Goal: Information Seeking & Learning: Learn about a topic

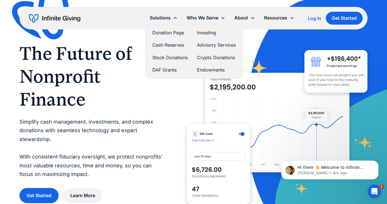
click at [173, 34] on link "Donation Page" at bounding box center [170, 33] width 35 height 8
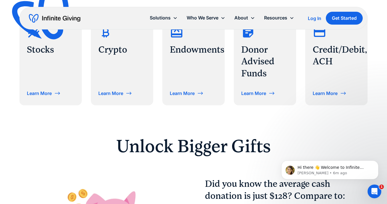
scroll to position [295, 0]
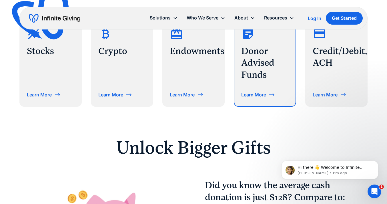
click at [267, 92] on div "Learn More" at bounding box center [259, 94] width 34 height 9
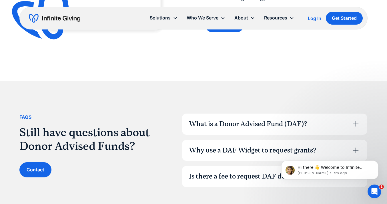
scroll to position [715, 0]
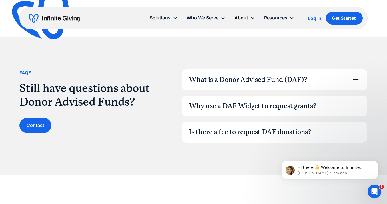
click at [243, 77] on div "What is a Donor Advised Fund (DAF)?" at bounding box center [248, 80] width 118 height 10
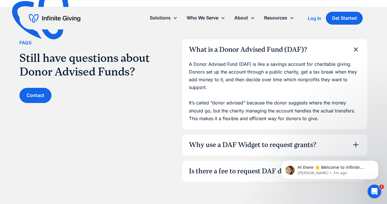
scroll to position [778, 0]
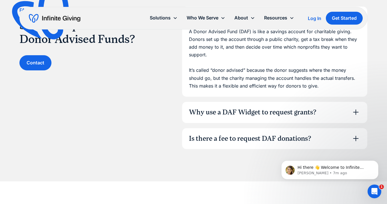
click at [240, 112] on div "Why use a DAF Widget to request grants?" at bounding box center [253, 113] width 128 height 10
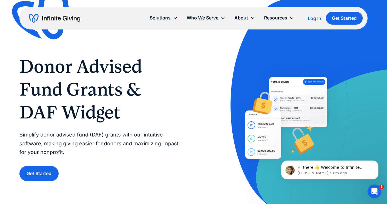
scroll to position [0, 0]
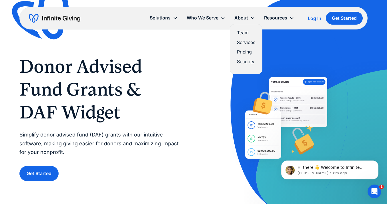
click at [252, 41] on link "Services" at bounding box center [246, 43] width 18 height 8
